Goal: Transaction & Acquisition: Purchase product/service

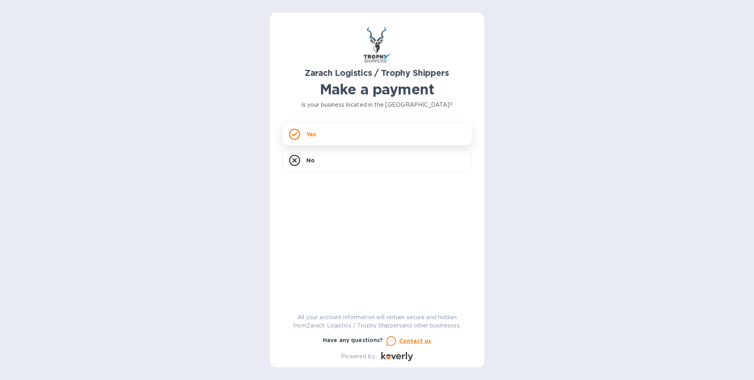
click at [342, 132] on div "Yes" at bounding box center [376, 134] width 189 height 22
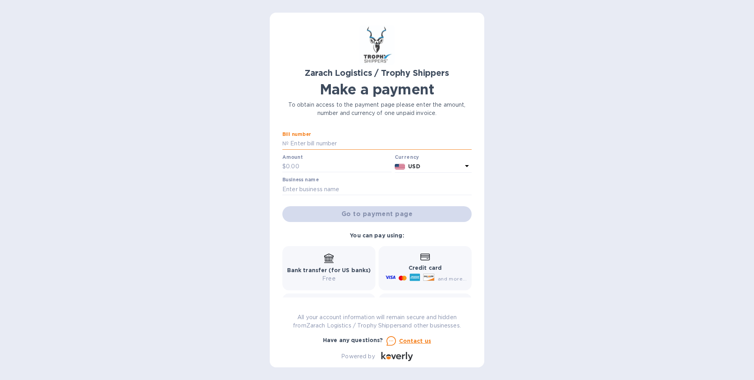
click at [314, 141] on input "text" at bounding box center [380, 144] width 183 height 12
click at [301, 143] on input "text" at bounding box center [380, 144] width 183 height 12
paste input "B00172080"
type input "B00172080"
drag, startPoint x: 288, startPoint y: 143, endPoint x: 279, endPoint y: 143, distance: 9.5
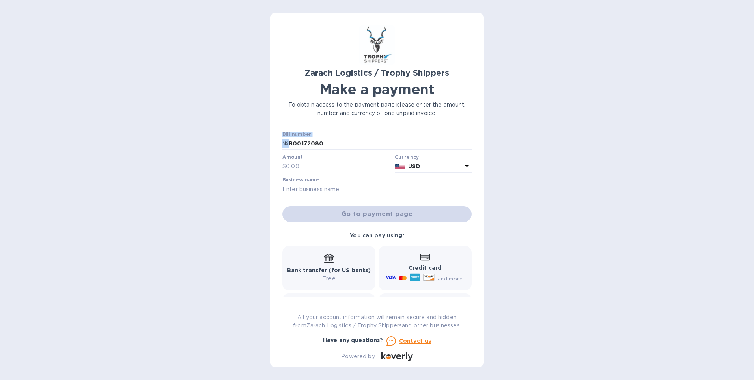
click at [279, 143] on div "Zarach Logistics / Trophy Shippers Make a payment To obtain access to the payme…" at bounding box center [377, 190] width 215 height 354
click at [433, 133] on div "Bill number № B00172080" at bounding box center [376, 140] width 189 height 18
click at [306, 164] on input "text" at bounding box center [339, 167] width 106 height 12
type input "895.60"
click at [452, 166] on p "USD" at bounding box center [435, 166] width 54 height 8
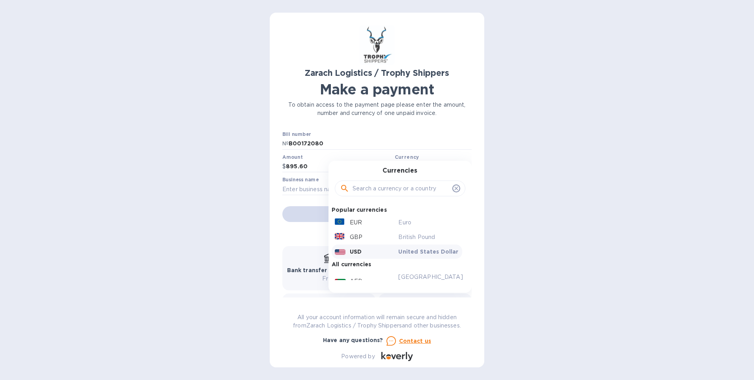
click at [350, 250] on p "USD" at bounding box center [356, 251] width 12 height 8
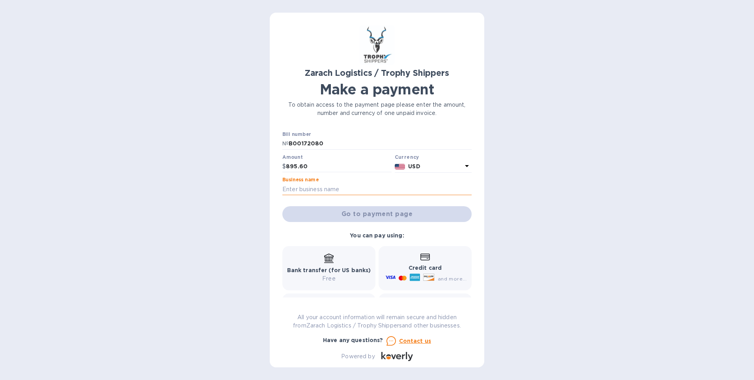
drag, startPoint x: 316, startPoint y: 187, endPoint x: 316, endPoint y: 181, distance: 5.1
click at [316, 186] on input "text" at bounding box center [376, 189] width 189 height 12
click at [310, 191] on input "text" at bounding box center [376, 189] width 189 height 12
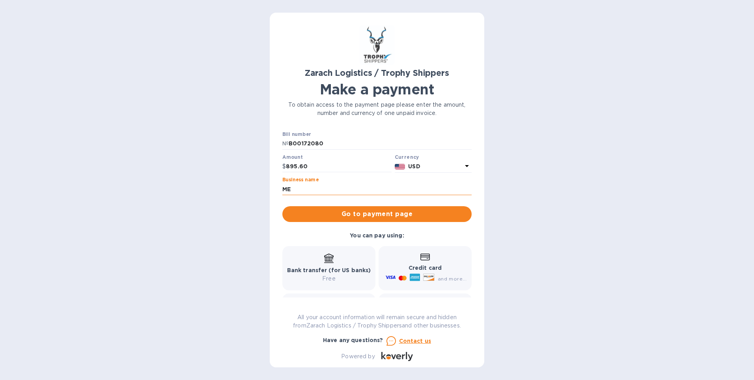
type input "M"
type input "[PERSON_NAME]"
click at [416, 215] on span "Go to payment page" at bounding box center [377, 213] width 177 height 9
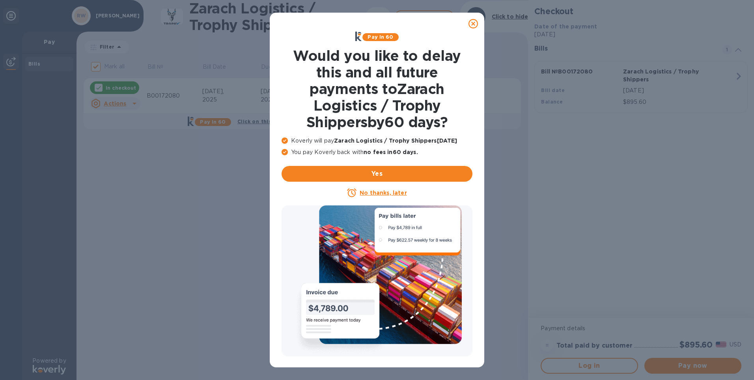
click at [382, 193] on u "No thanks, later" at bounding box center [383, 192] width 47 height 6
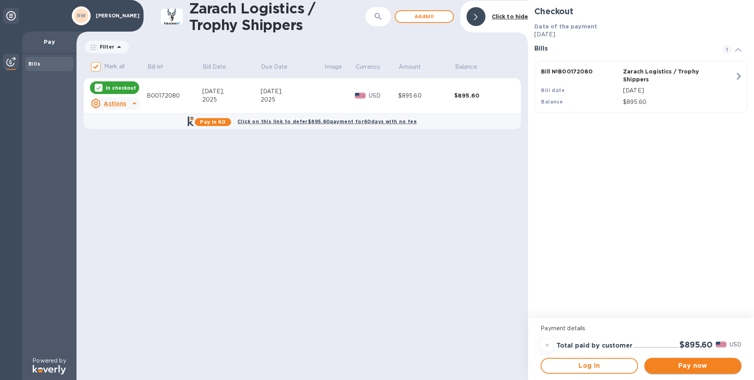
click at [686, 366] on span "Pay now" at bounding box center [693, 365] width 84 height 9
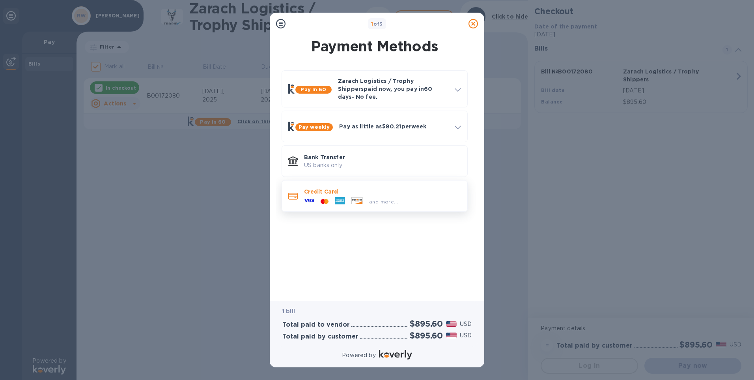
click at [413, 195] on div "and more..." at bounding box center [382, 199] width 157 height 9
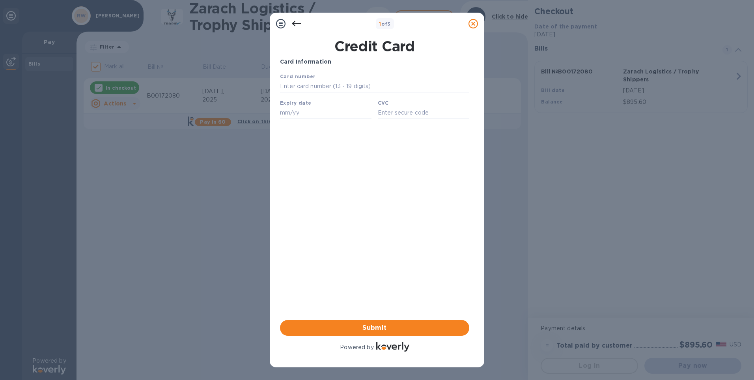
click at [357, 76] on div "Card number" at bounding box center [375, 82] width 196 height 26
drag, startPoint x: 356, startPoint y: 82, endPoint x: 351, endPoint y: 83, distance: 5.7
click at [354, 81] on input "text" at bounding box center [374, 86] width 189 height 12
type input "[CREDIT_CARD_NUMBER]"
type input "04/29"
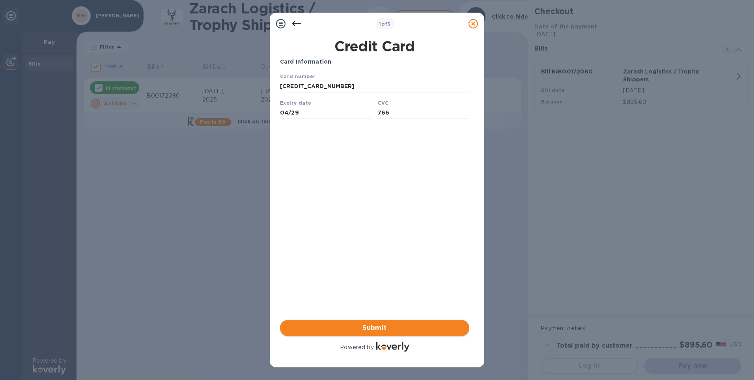
type input "766"
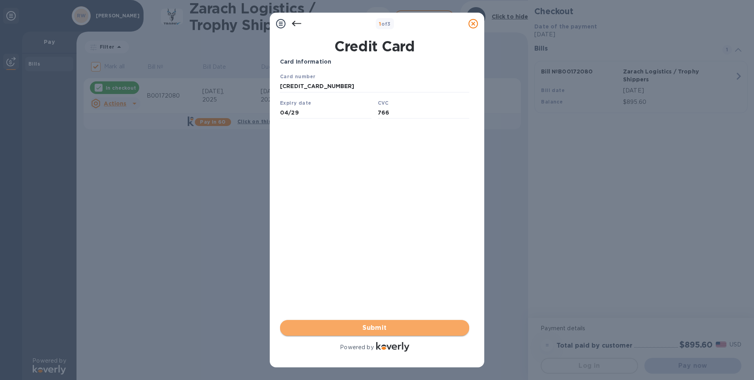
click at [408, 328] on span "Submit" at bounding box center [374, 327] width 177 height 9
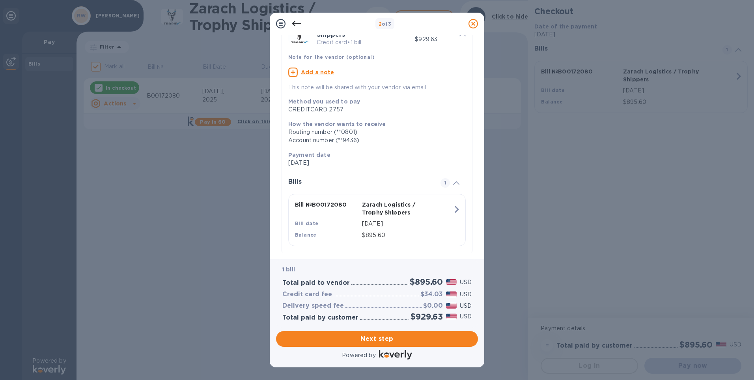
scroll to position [59, 0]
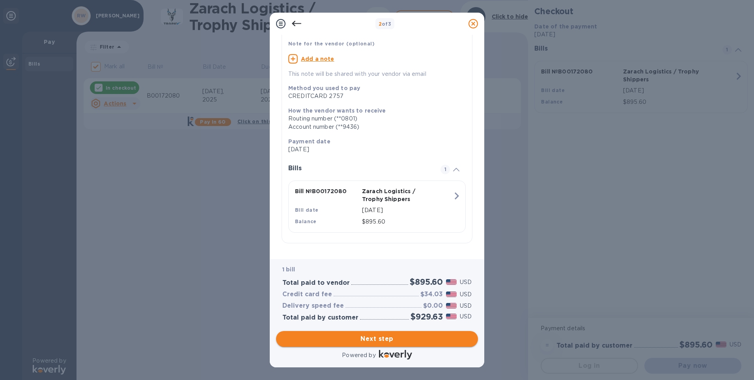
click at [408, 342] on span "Next step" at bounding box center [376, 338] width 189 height 9
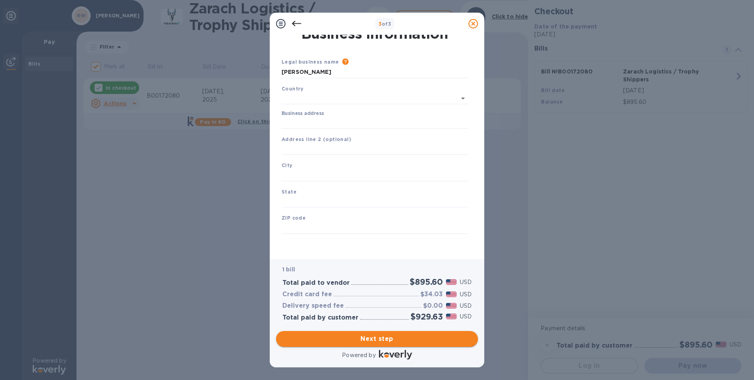
type input "[GEOGRAPHIC_DATA]"
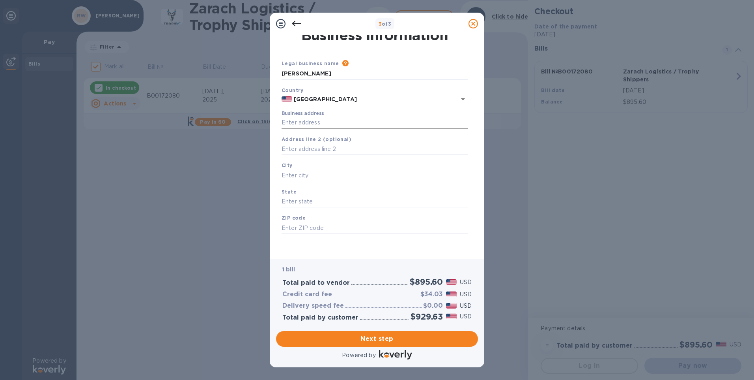
click at [312, 120] on input "Business address" at bounding box center [375, 123] width 186 height 12
type input "[STREET_ADDRESS]"
type input "[US_STATE][GEOGRAPHIC_DATA]"
type input "IA"
type input "52240"
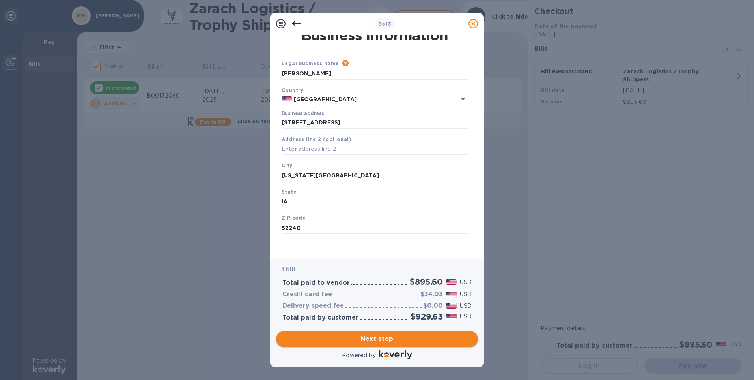
click at [372, 342] on span "Next step" at bounding box center [376, 338] width 189 height 9
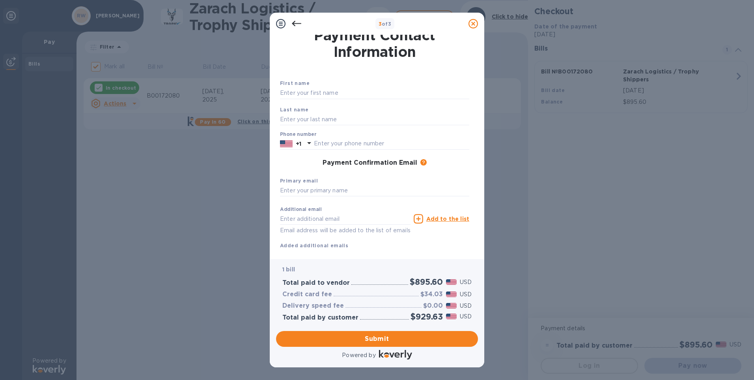
click at [315, 86] on div "First name" at bounding box center [375, 89] width 196 height 26
click at [319, 92] on input "text" at bounding box center [374, 93] width 189 height 12
type input "[PERSON_NAME]"
drag, startPoint x: 322, startPoint y: 92, endPoint x: 317, endPoint y: 95, distance: 5.7
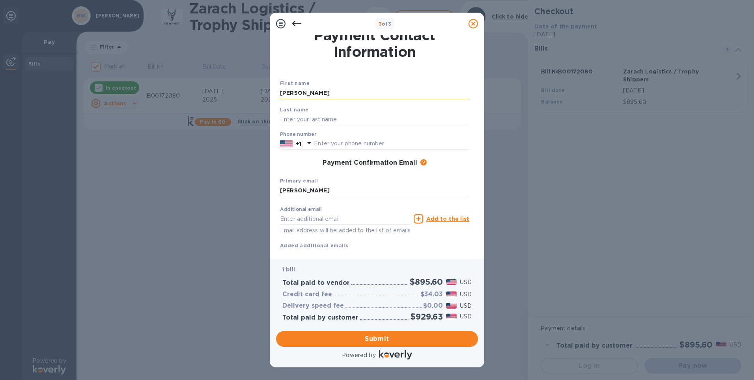
click at [295, 92] on input "[PERSON_NAME]" at bounding box center [374, 93] width 189 height 12
type input "[PERSON_NAME]"
type input "w"
type input "[PERSON_NAME]"
type input "2486322917"
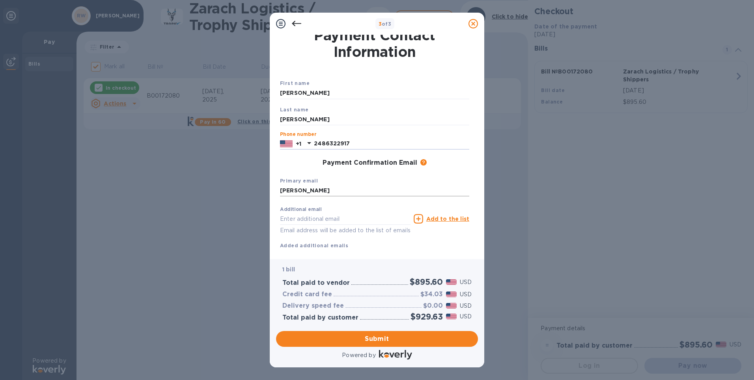
scroll to position [25, 0]
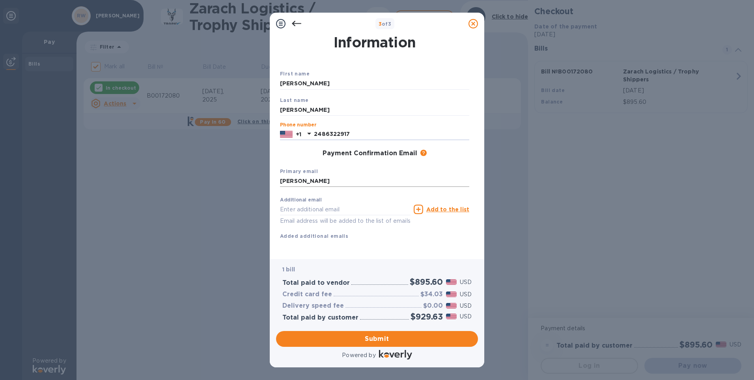
click at [317, 175] on input "[PERSON_NAME]" at bounding box center [374, 181] width 189 height 12
click at [316, 175] on input "[PERSON_NAME]" at bounding box center [374, 181] width 189 height 12
type input "[EMAIL_ADDRESS][DOMAIN_NAME]"
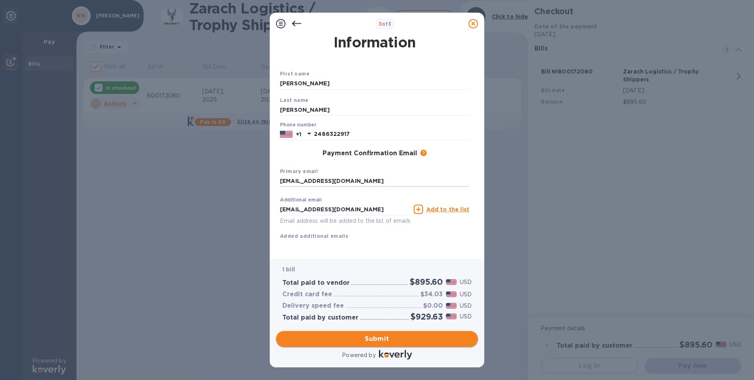
click at [412, 338] on span "Submit" at bounding box center [376, 338] width 189 height 9
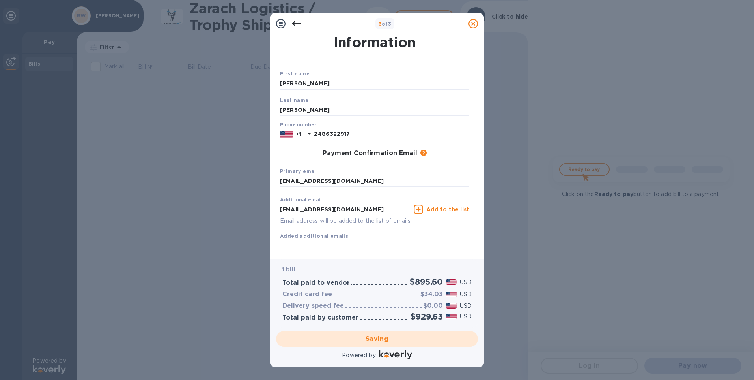
checkbox input "false"
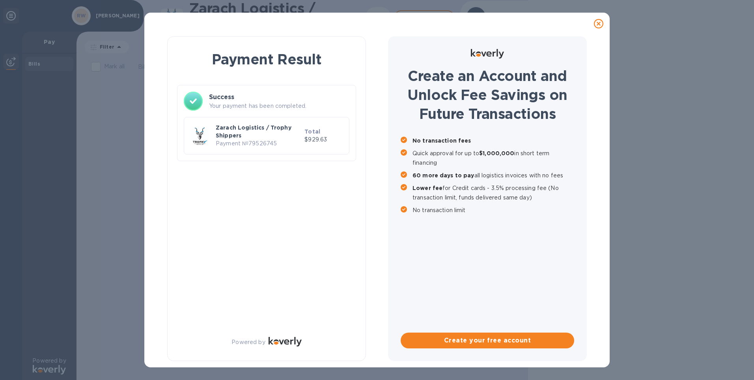
click at [265, 105] on p "Your payment has been completed." at bounding box center [279, 106] width 140 height 8
click at [270, 131] on p "Zarach Logistics / Trophy Shippers" at bounding box center [259, 131] width 86 height 16
